Goal: Task Accomplishment & Management: Manage account settings

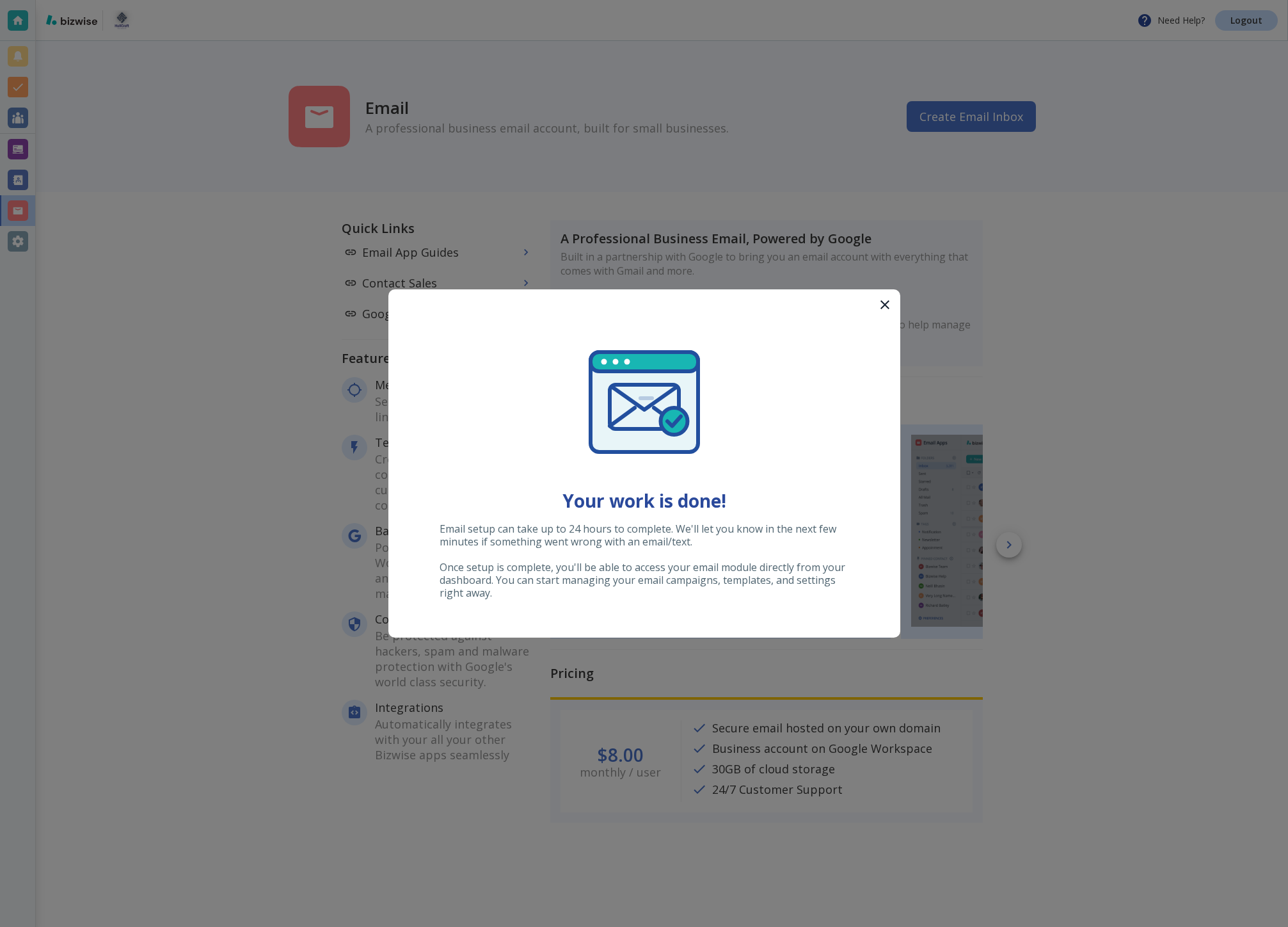
click at [967, 209] on div at bounding box center [644, 464] width 1288 height 927
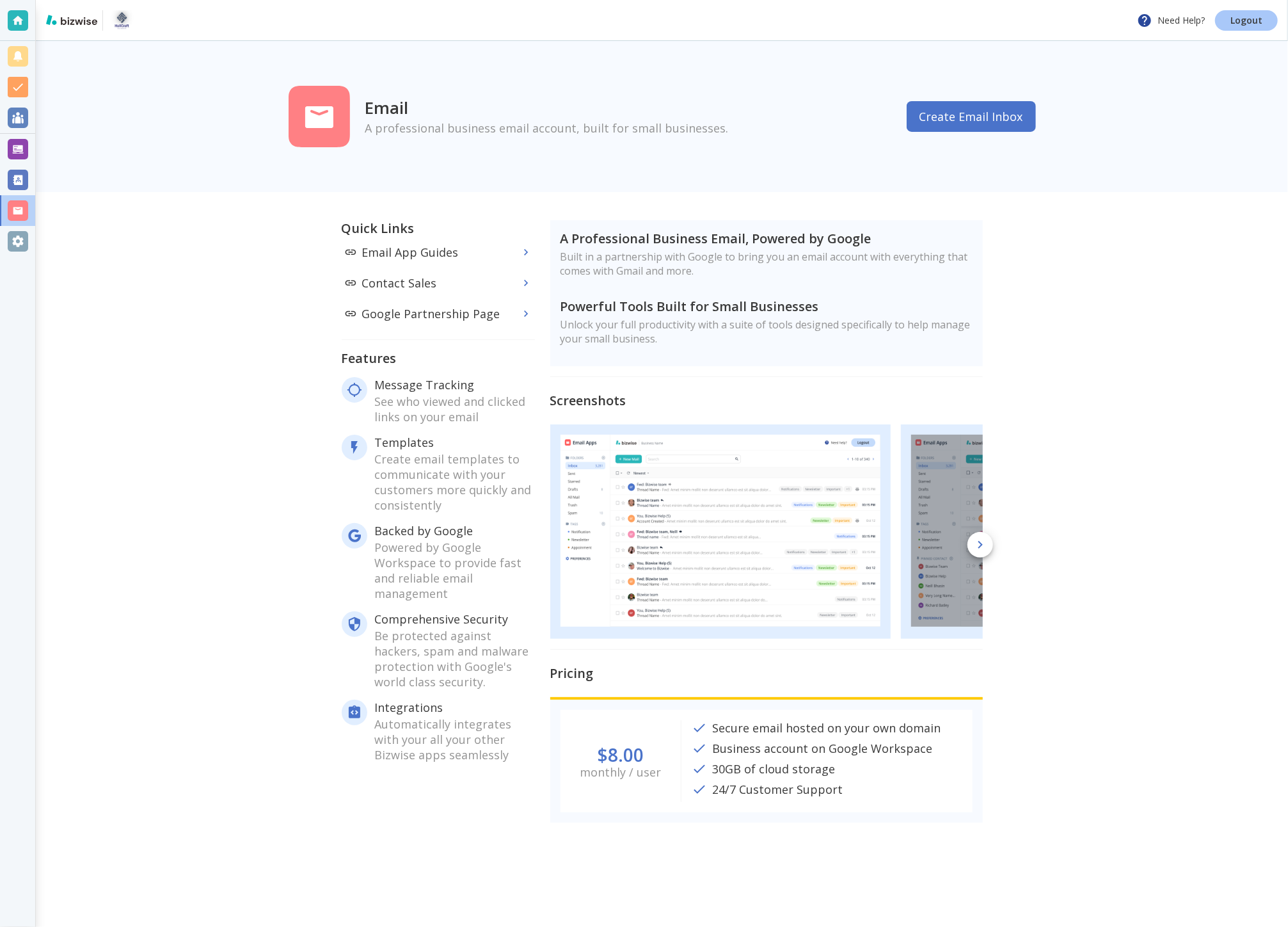
click at [1223, 26] on link "Logout" at bounding box center [1246, 21] width 62 height 21
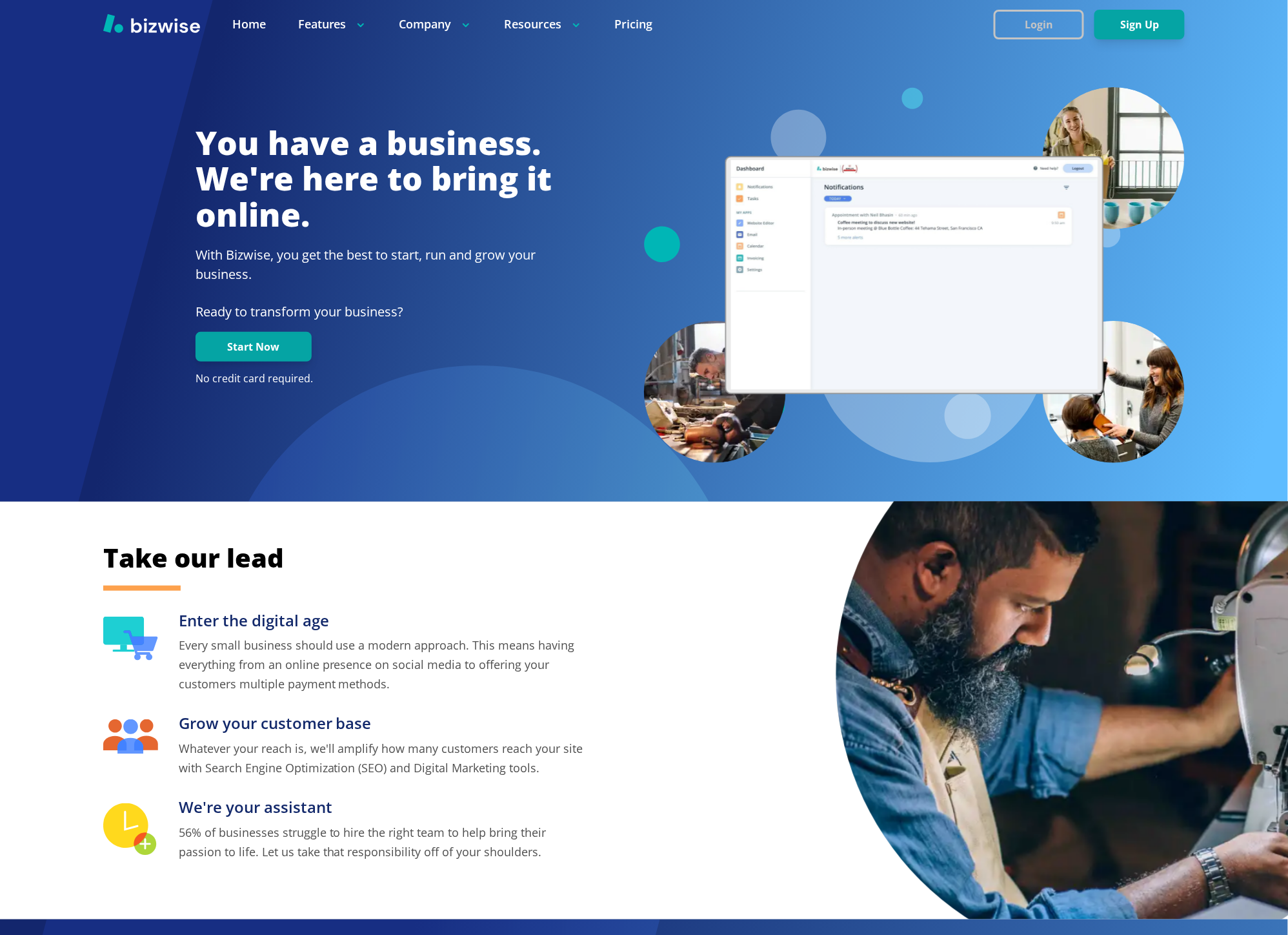
click at [1044, 34] on button "Login" at bounding box center [1039, 25] width 91 height 30
